Goal: Find specific page/section: Find specific page/section

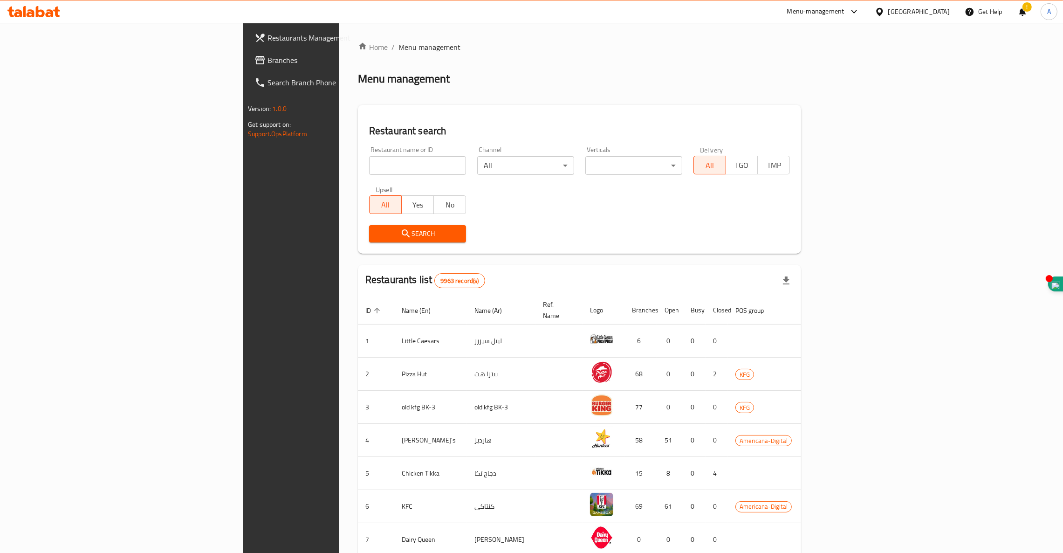
click at [358, 166] on div "Home / Menu management Menu management Restaurant search Restaurant name or ID …" at bounding box center [580, 363] width 444 height 645
drag, startPoint x: 295, startPoint y: 166, endPoint x: 295, endPoint y: 161, distance: 5.6
click at [369, 166] on input "search" at bounding box center [417, 165] width 97 height 19
click button "Search" at bounding box center [417, 233] width 97 height 17
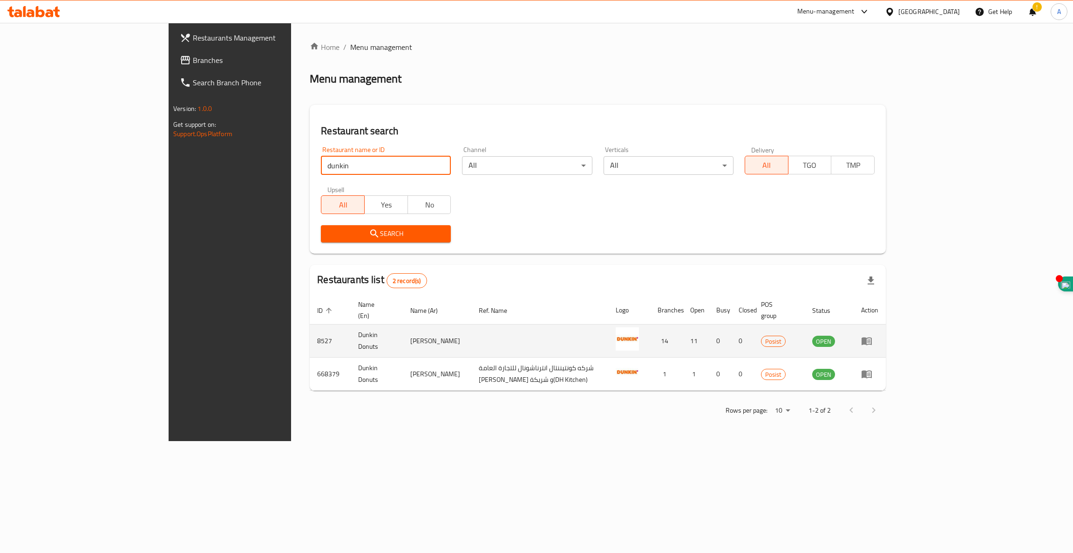
click at [310, 334] on td "8527" at bounding box center [330, 340] width 41 height 33
copy td "8527"
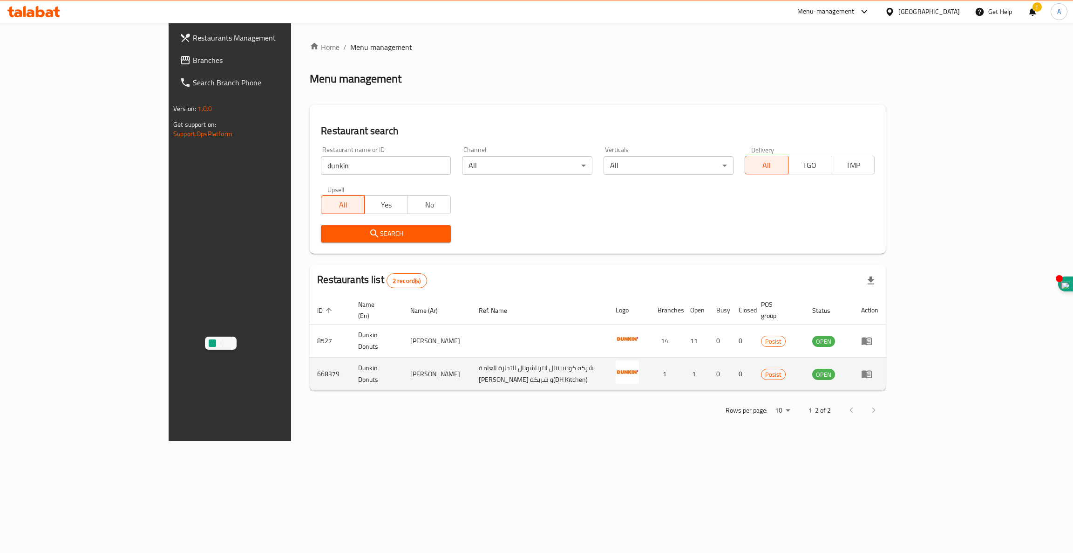
click at [310, 362] on td "668379" at bounding box center [330, 373] width 41 height 33
copy td "668379"
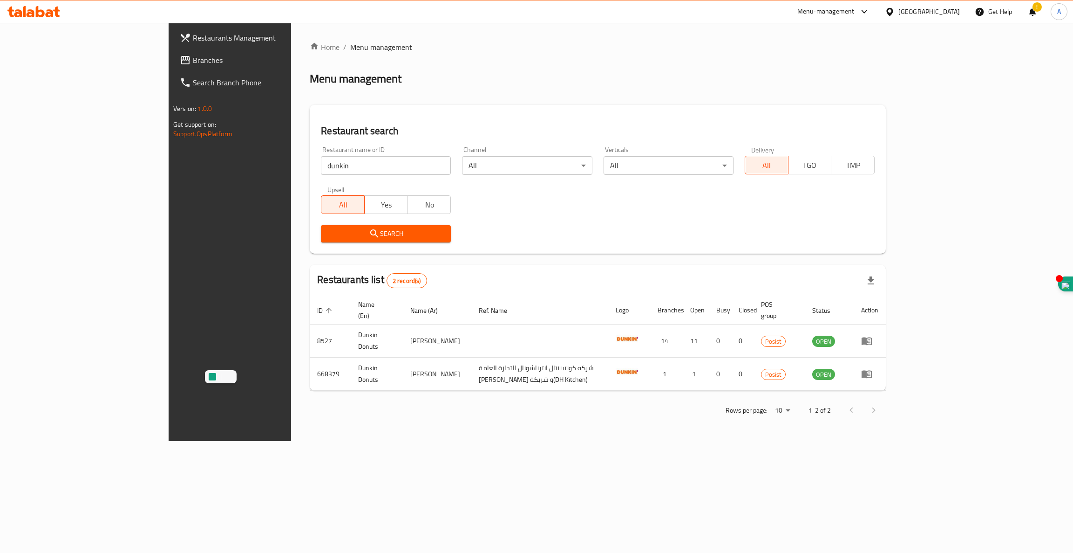
drag, startPoint x: 287, startPoint y: 162, endPoint x: 0, endPoint y: 103, distance: 293.0
click at [169, 111] on div "Restaurants Management Branches Search Branch Phone Version: 1.0.0 Get support …" at bounding box center [537, 232] width 736 height 418
type input "Jneinetna"
click at [315, 246] on div "Search" at bounding box center [385, 233] width 141 height 28
click at [328, 239] on span "Search" at bounding box center [385, 234] width 115 height 12
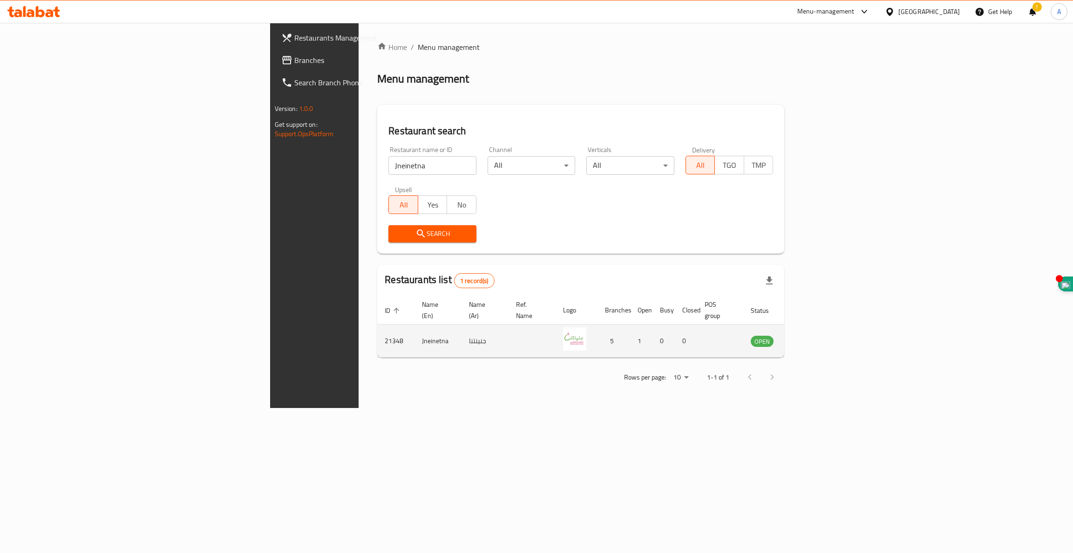
click at [415, 329] on td "Jneinetna" at bounding box center [438, 340] width 47 height 33
copy td "Jneinetna"
click at [811, 337] on icon "enhanced table" at bounding box center [805, 341] width 10 height 8
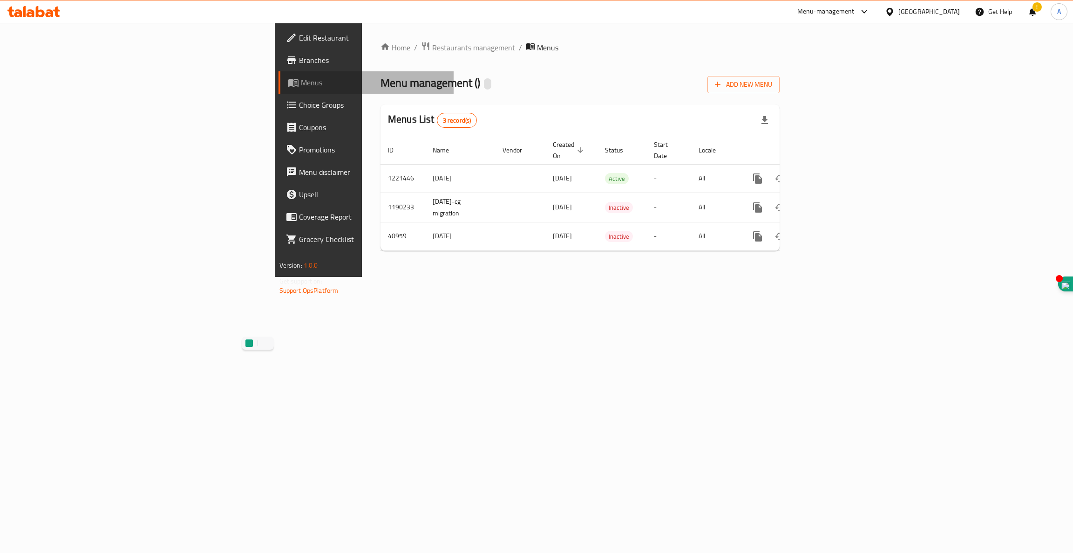
click at [301, 82] on span "Menus" at bounding box center [374, 82] width 146 height 11
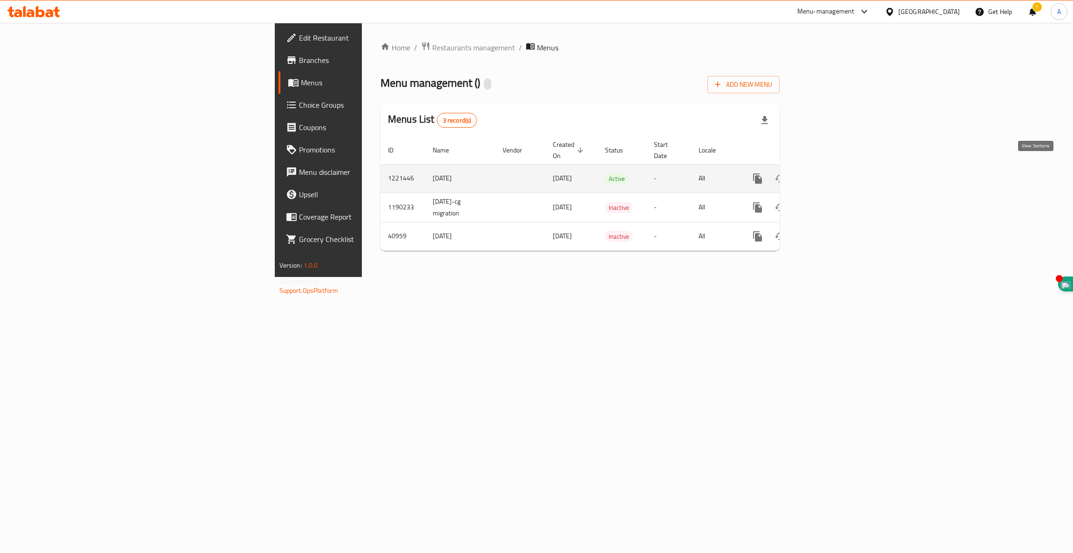
click at [831, 173] on icon "enhanced table" at bounding box center [825, 178] width 11 height 11
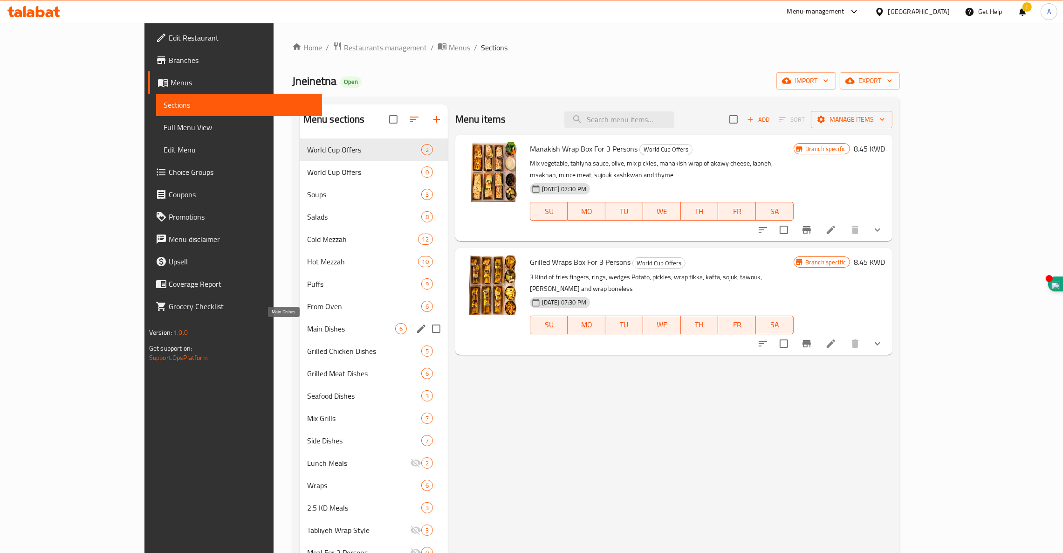
click at [307, 328] on span "Main Dishes" at bounding box center [351, 328] width 88 height 11
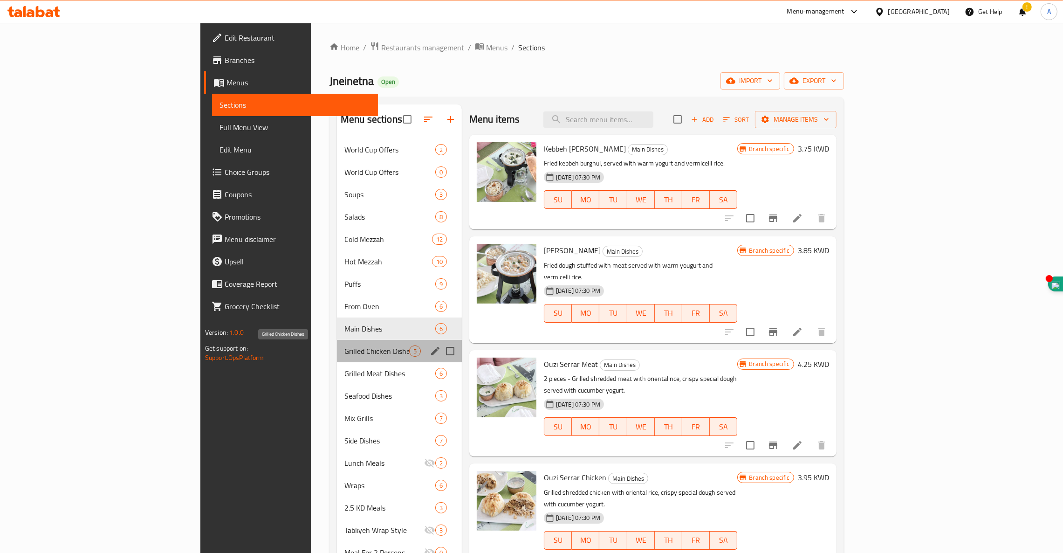
click at [344, 346] on span "Grilled Chicken Dishes" at bounding box center [376, 350] width 65 height 11
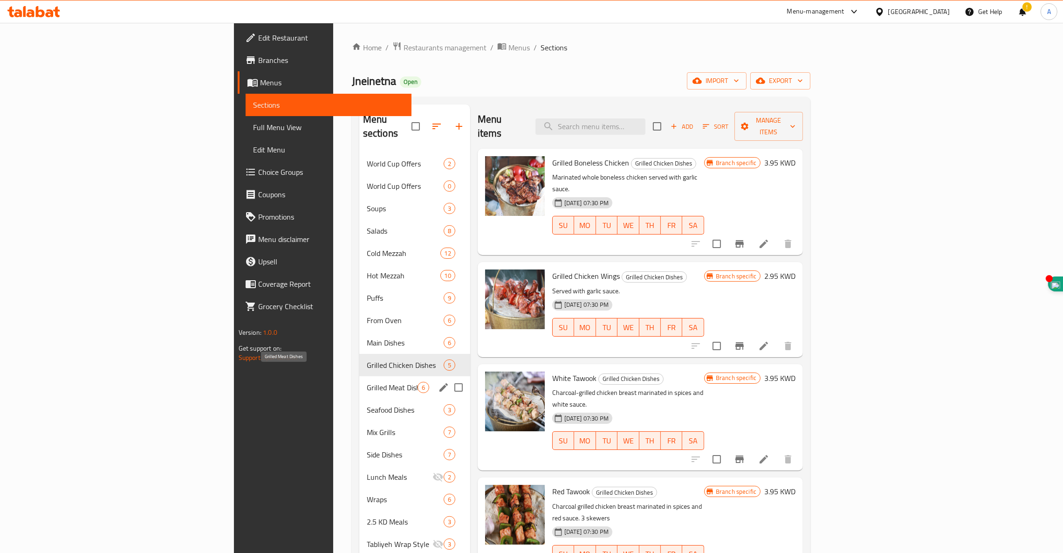
click at [367, 382] on span "Grilled Meat Dishes" at bounding box center [392, 387] width 51 height 11
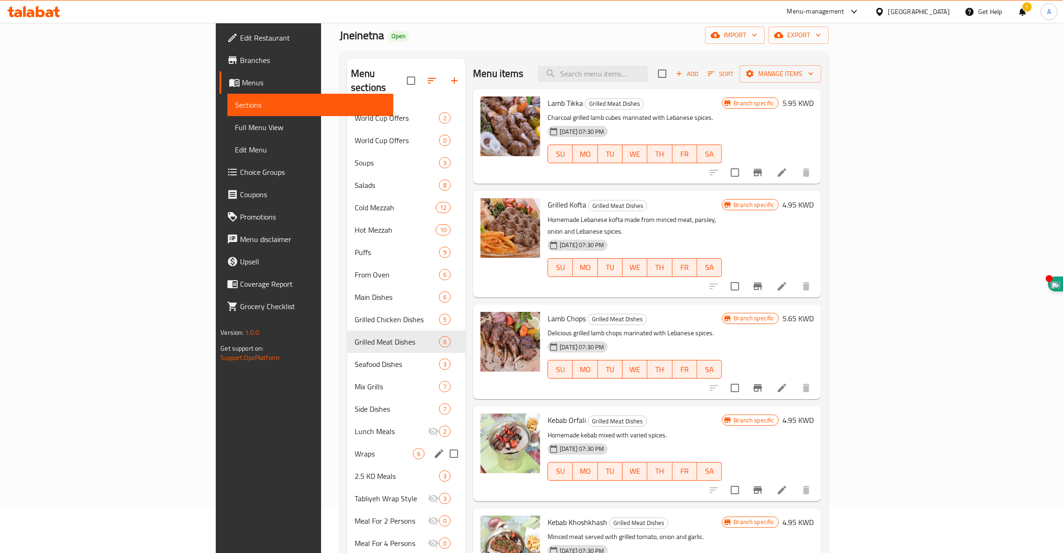
scroll to position [70, 0]
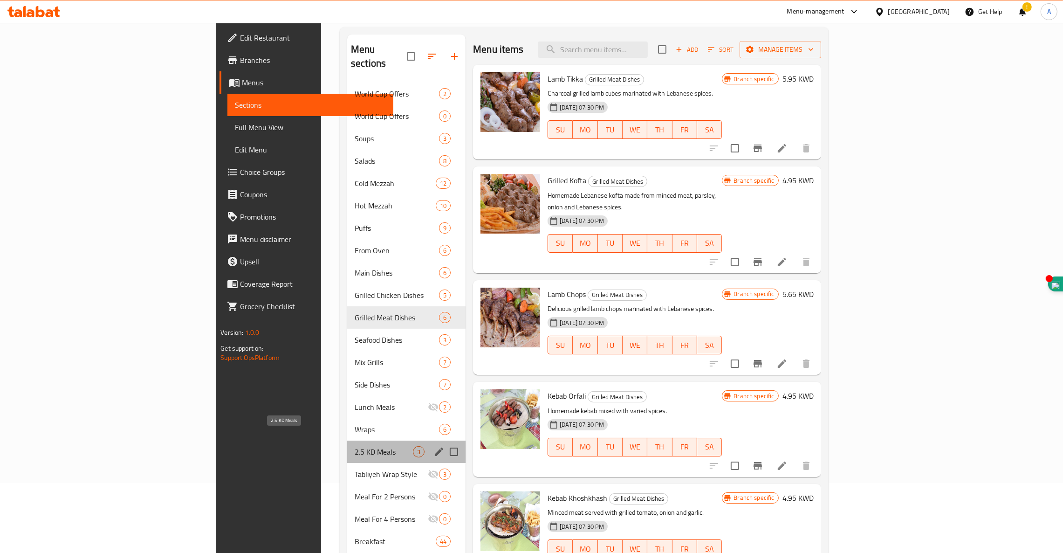
click at [355, 446] on span "2.5 KD Meals" at bounding box center [384, 451] width 58 height 11
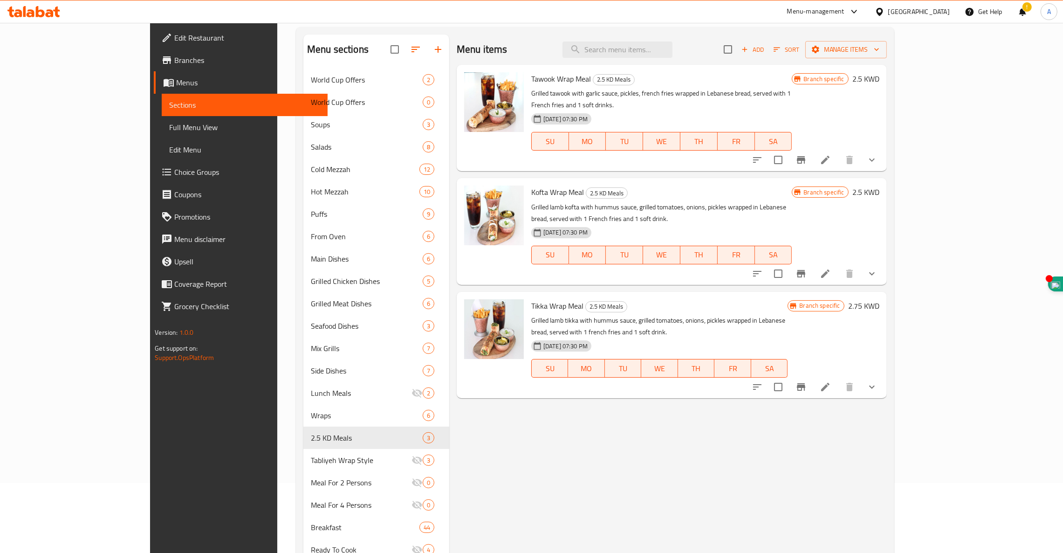
click at [527, 78] on div "Tawook Wrap Meal 2.5 KD Meals Grilled tawook with garlic sauce, pickles, french…" at bounding box center [661, 117] width 268 height 99
click at [531, 77] on span "Tawook Wrap Meal" at bounding box center [561, 79] width 60 height 14
copy h6 "Tawook Wrap Meal"
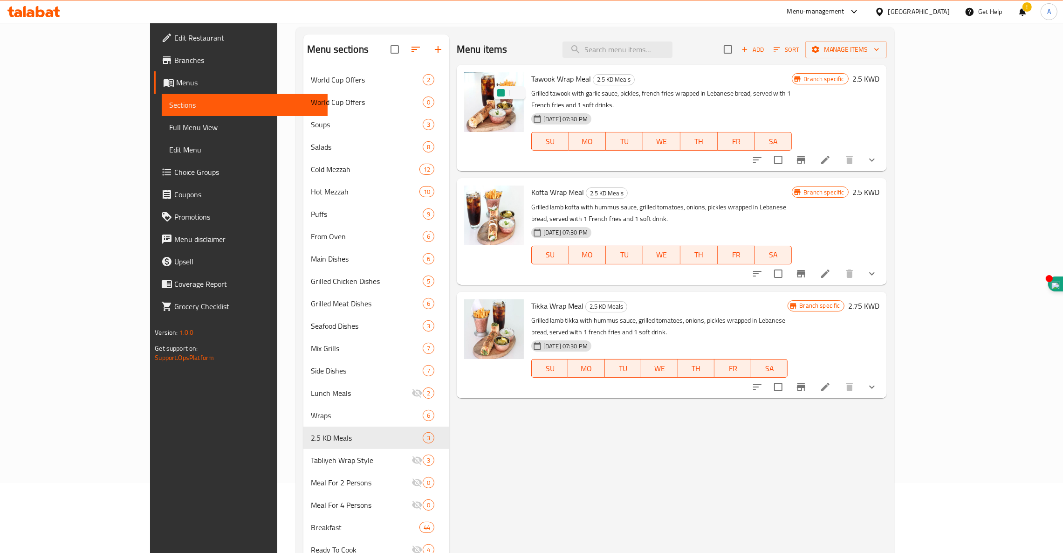
click at [531, 185] on span "Kofta Wrap Meal" at bounding box center [557, 192] width 53 height 14
copy h6 "Kofta Wrap Meal"
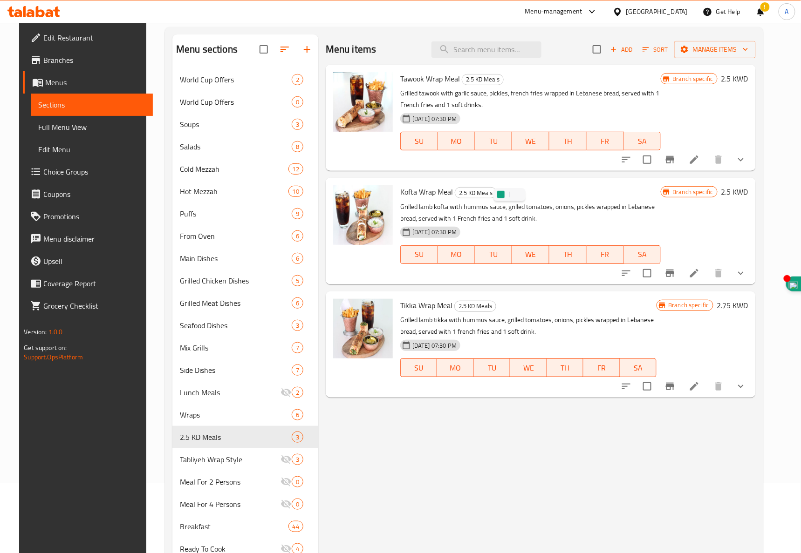
click at [404, 301] on span "Tikka Wrap Meal" at bounding box center [426, 306] width 52 height 14
copy h6 "Tikka Wrap Meal"
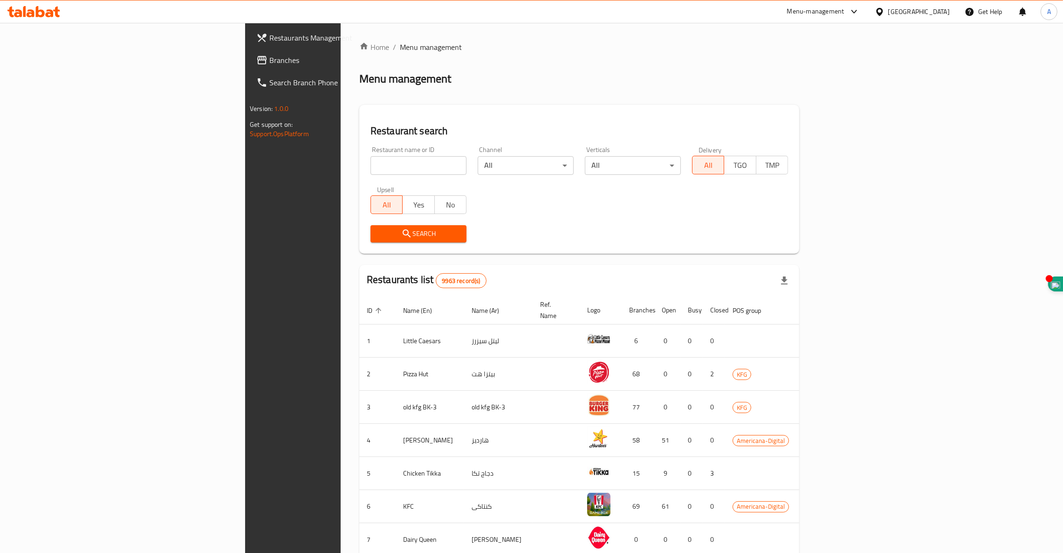
drag, startPoint x: 0, startPoint y: 0, endPoint x: 284, endPoint y: 161, distance: 326.1
click at [359, 161] on div "Home / Menu management Menu management Restaurant search Restaurant name or ID …" at bounding box center [579, 363] width 440 height 645
click at [370, 161] on input "search" at bounding box center [418, 165] width 96 height 19
type input "studio [GEOGRAPHIC_DATA]"
click button "Search" at bounding box center [418, 233] width 96 height 17
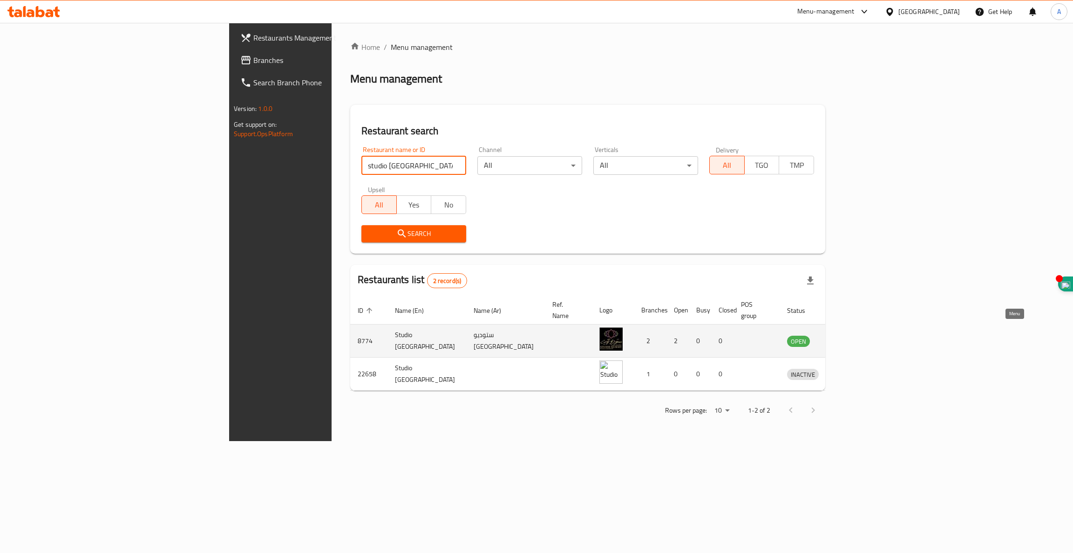
click at [848, 337] on icon "enhanced table" at bounding box center [843, 341] width 10 height 8
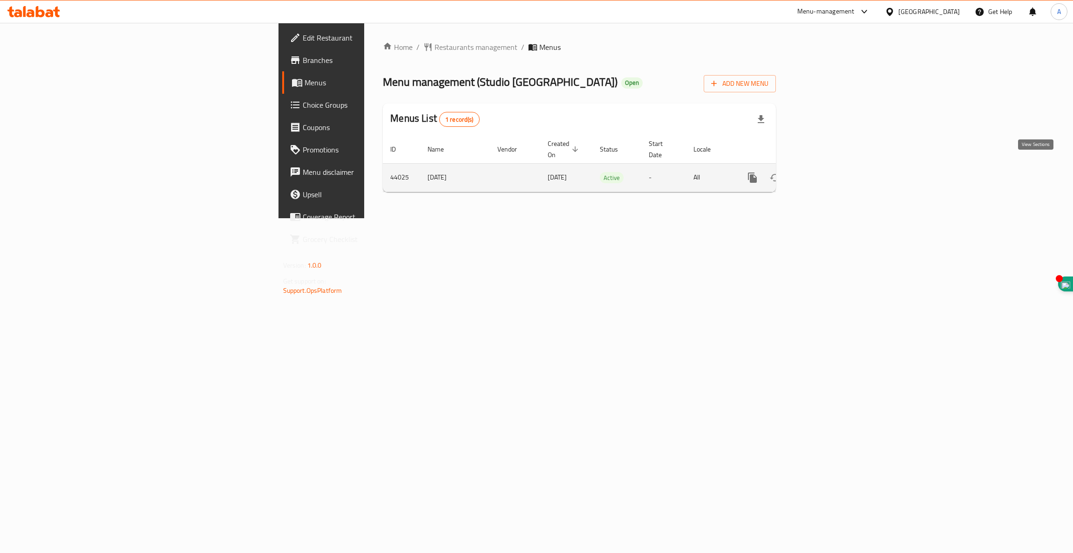
click at [824, 173] on icon "enhanced table" at bounding box center [820, 177] width 8 height 8
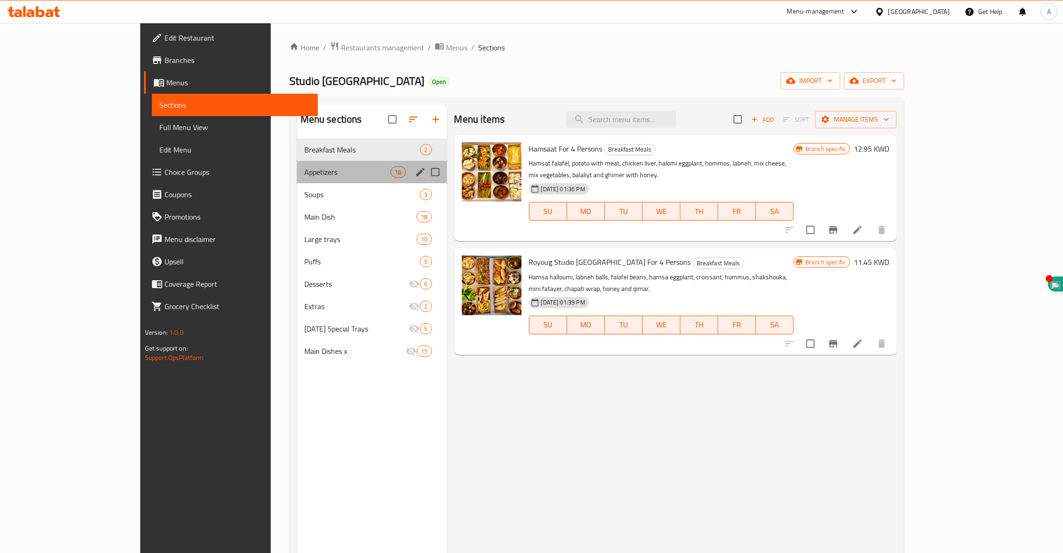
click at [297, 166] on div "Appetizers 18" at bounding box center [372, 172] width 150 height 22
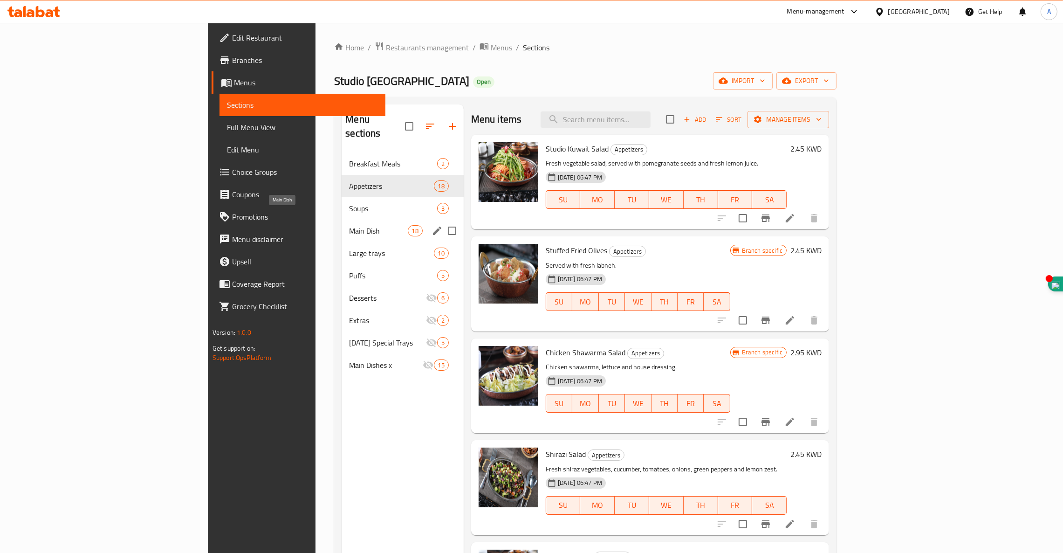
click at [349, 225] on span "Main Dish" at bounding box center [378, 230] width 58 height 11
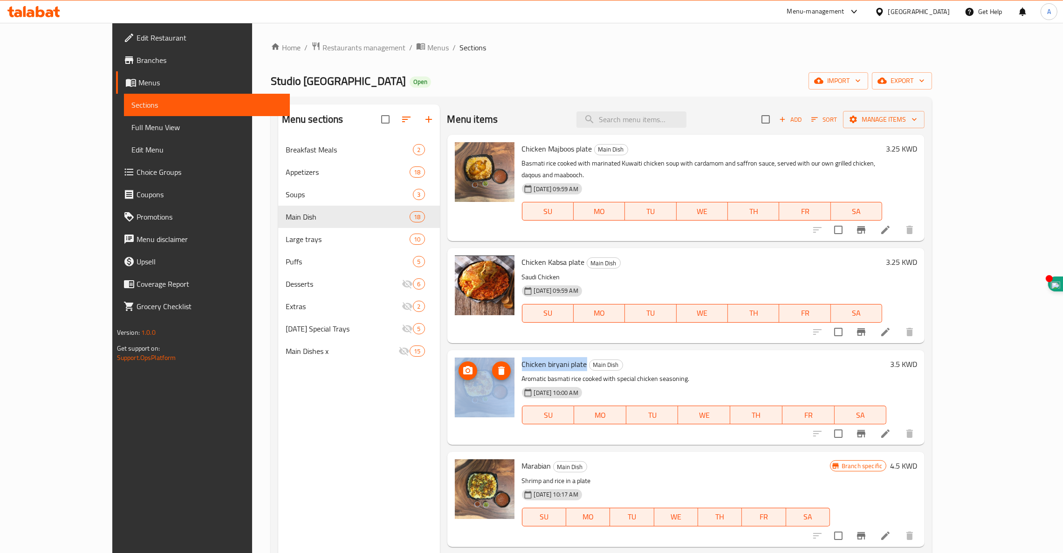
drag, startPoint x: 557, startPoint y: 352, endPoint x: 482, endPoint y: 354, distance: 75.0
click at [482, 354] on div "Chicken biryani plate Main Dish Aromatic basmati rice cooked with special chick…" at bounding box center [686, 397] width 470 height 87
click at [322, 44] on span "Restaurants management" at bounding box center [363, 47] width 83 height 11
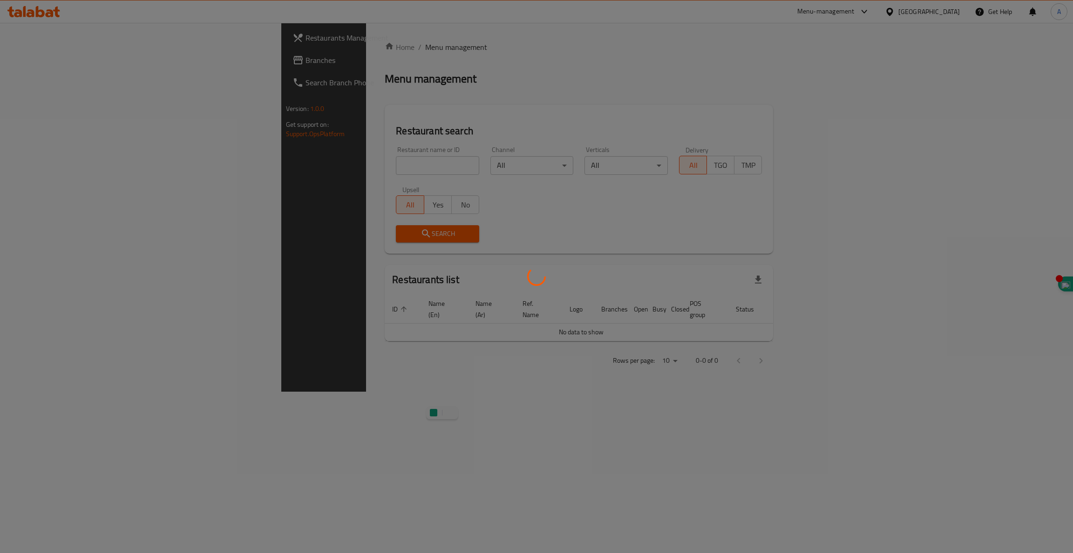
click at [37, 14] on div at bounding box center [536, 276] width 1073 height 553
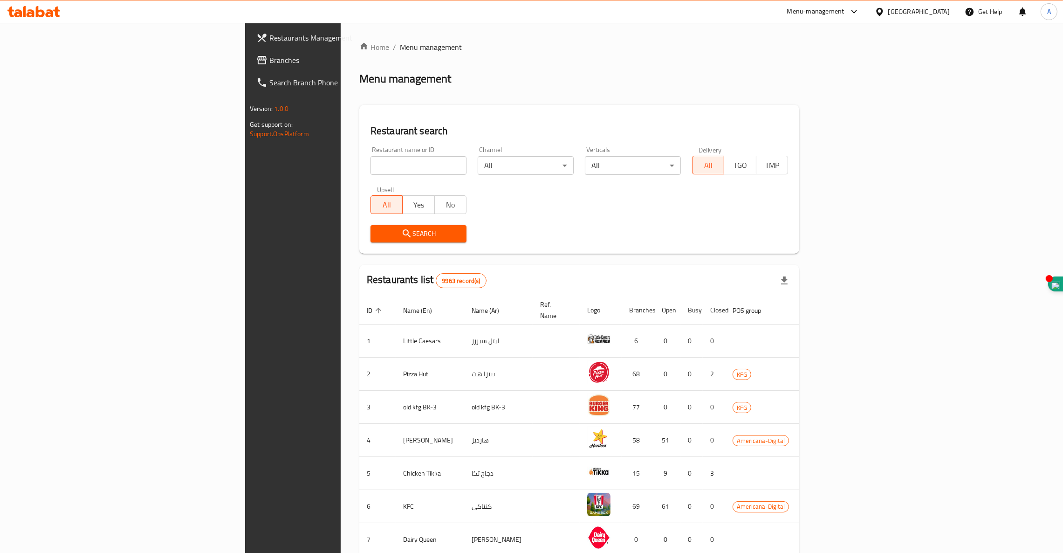
click at [41, 14] on icon at bounding box center [33, 11] width 53 height 11
